Goal: Task Accomplishment & Management: Manage account settings

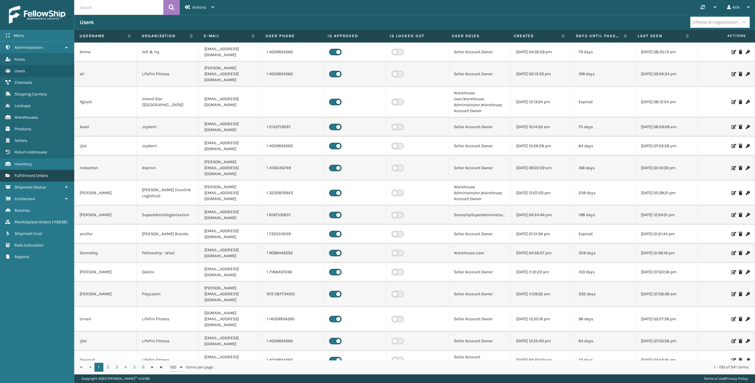
click at [32, 176] on span "Fulfillment Orders" at bounding box center [32, 175] width 34 height 5
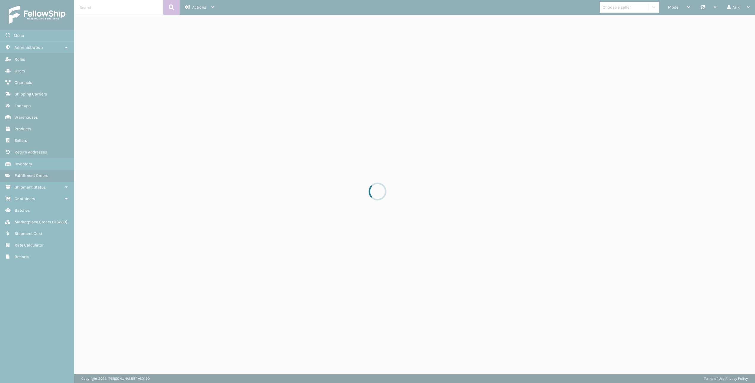
click at [103, 12] on input "text" at bounding box center [118, 7] width 89 height 15
click at [101, 7] on input "text" at bounding box center [118, 7] width 89 height 15
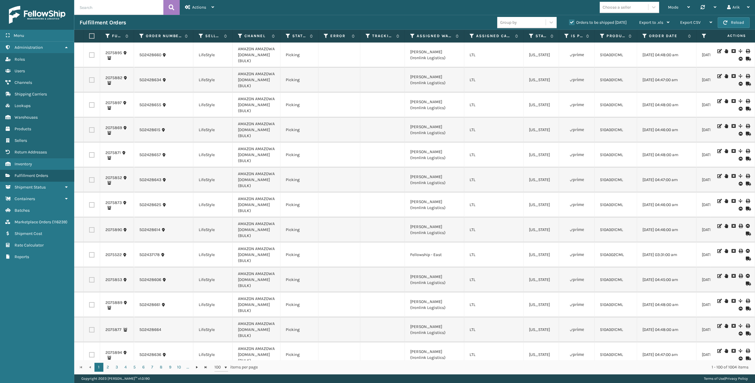
click at [101, 9] on input "text" at bounding box center [118, 7] width 89 height 15
paste input "[DATE]"
type input "[DATE]"
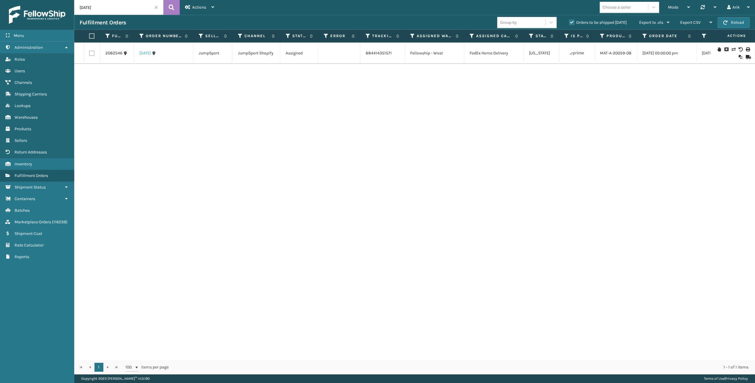
click at [149, 53] on link "[DATE]" at bounding box center [145, 53] width 12 height 6
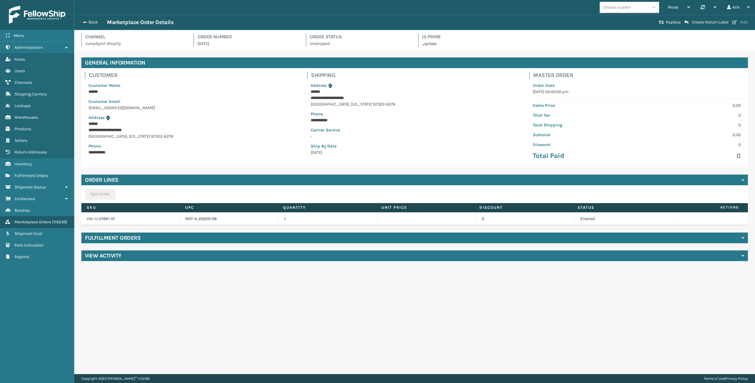
click at [738, 24] on button "Edit" at bounding box center [740, 22] width 19 height 5
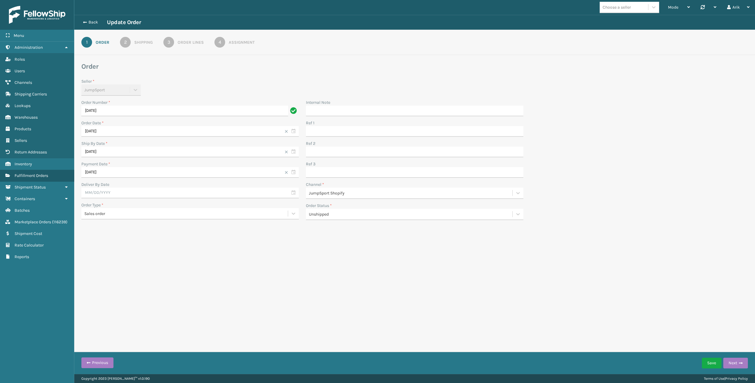
click at [198, 38] on link "3 Order Lines" at bounding box center [184, 42] width 62 height 11
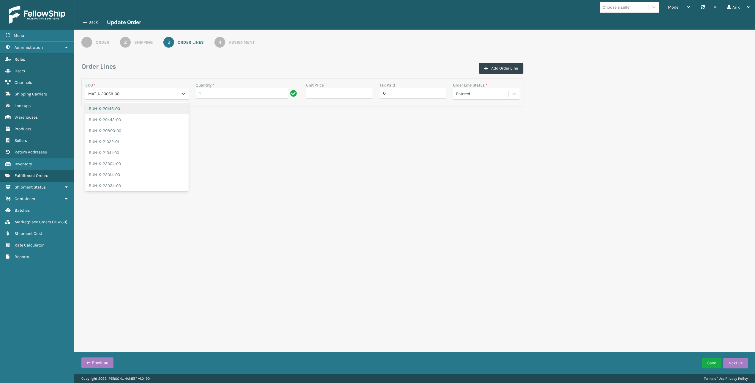
click at [134, 92] on div "MAT-A-20059-08" at bounding box center [133, 94] width 90 height 6
paste input "MAT-A-20059-08"
type input "MAT-A-20059-08"
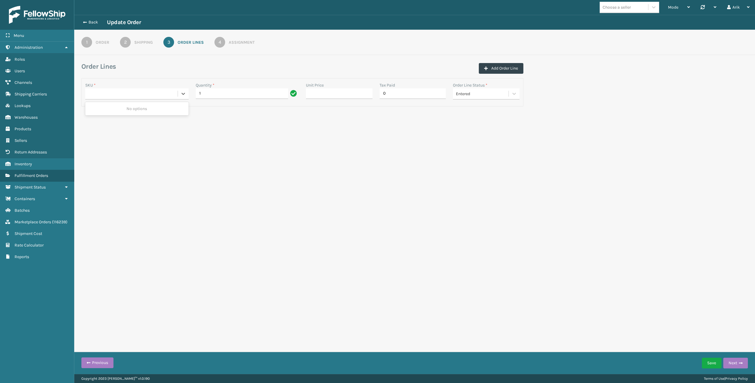
click at [446, 119] on div "Back Update Order 1 Order 2 Shipping 3 Order Lines 4 Assignment Order Lines Add…" at bounding box center [414, 72] width 681 height 115
click at [144, 92] on div "MAT-A-20059-08" at bounding box center [133, 94] width 90 height 6
click at [501, 69] on button "Add Order Line" at bounding box center [501, 68] width 45 height 11
click at [484, 94] on div "Entered" at bounding box center [482, 94] width 53 height 6
click at [470, 129] on div "Cancelled" at bounding box center [486, 130] width 67 height 11
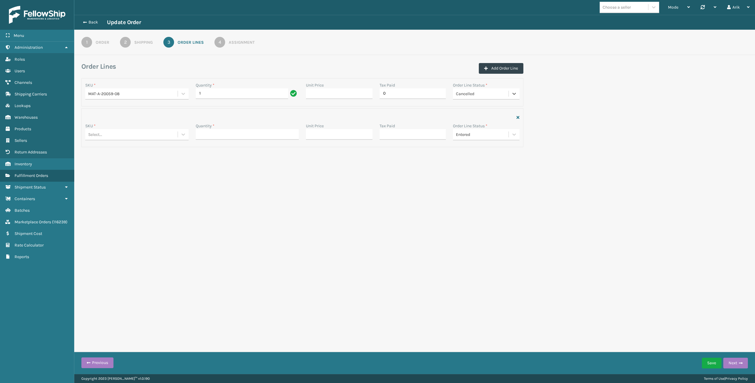
click at [111, 131] on div "Select..." at bounding box center [131, 135] width 92 height 10
paste input "MAT-A-20059-08"
type input "MAT-A-20059-08"
